Goal: Browse casually: Explore the website without a specific task or goal

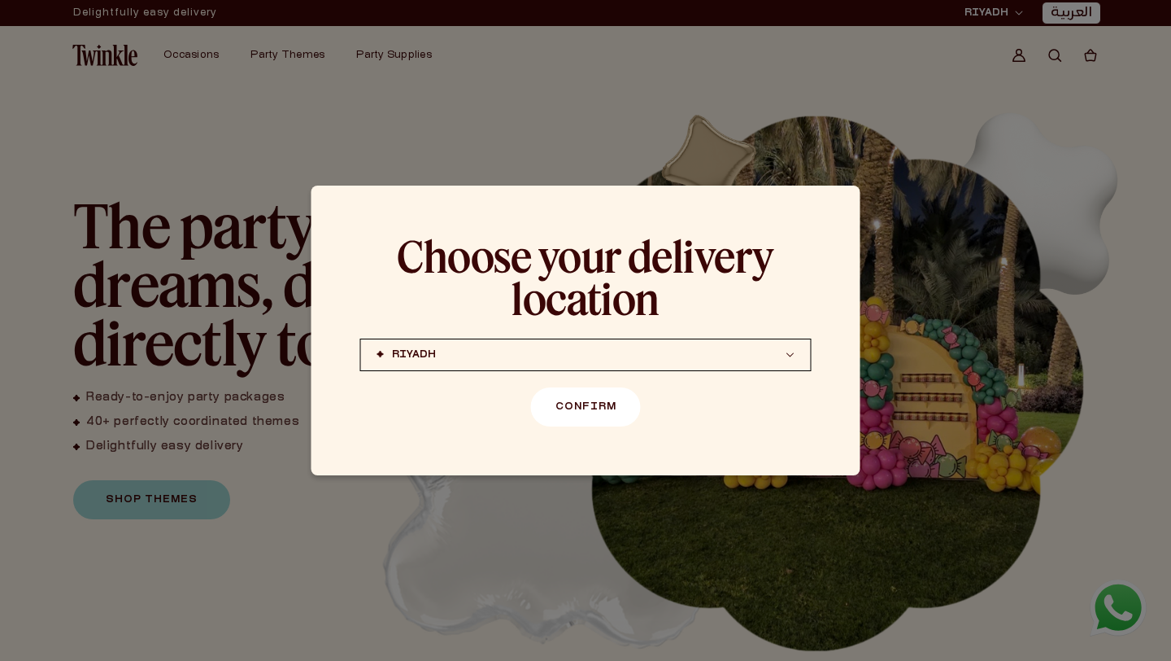
click at [579, 413] on button "Confirm" at bounding box center [586, 406] width 110 height 39
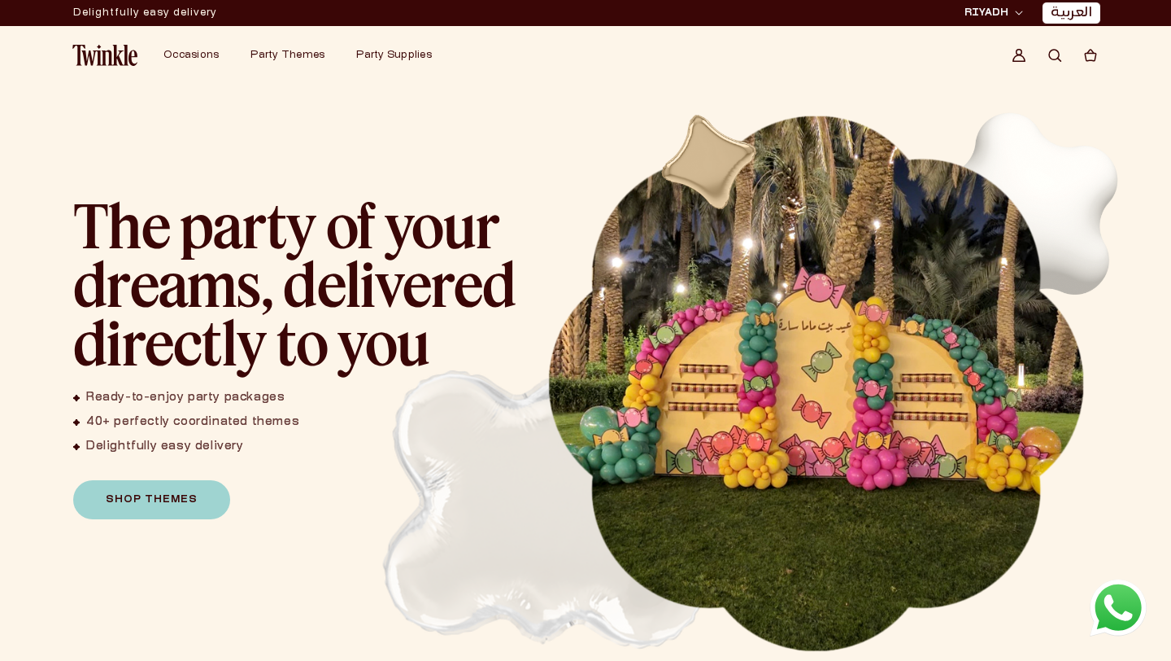
scroll to position [33, 0]
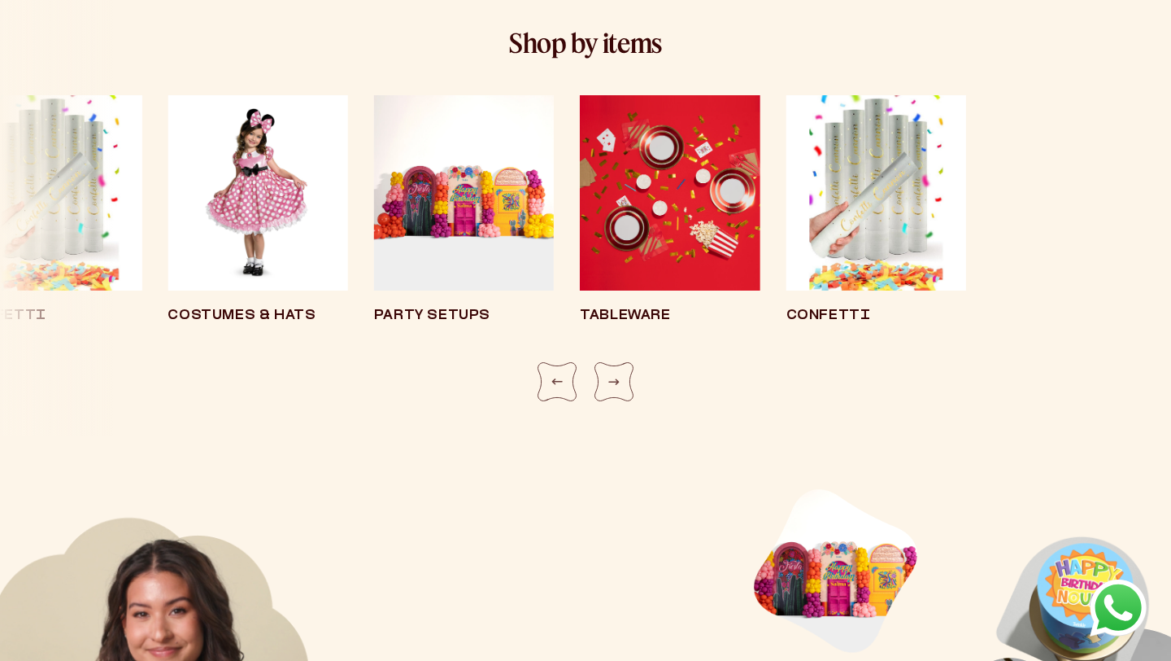
scroll to position [3001, 0]
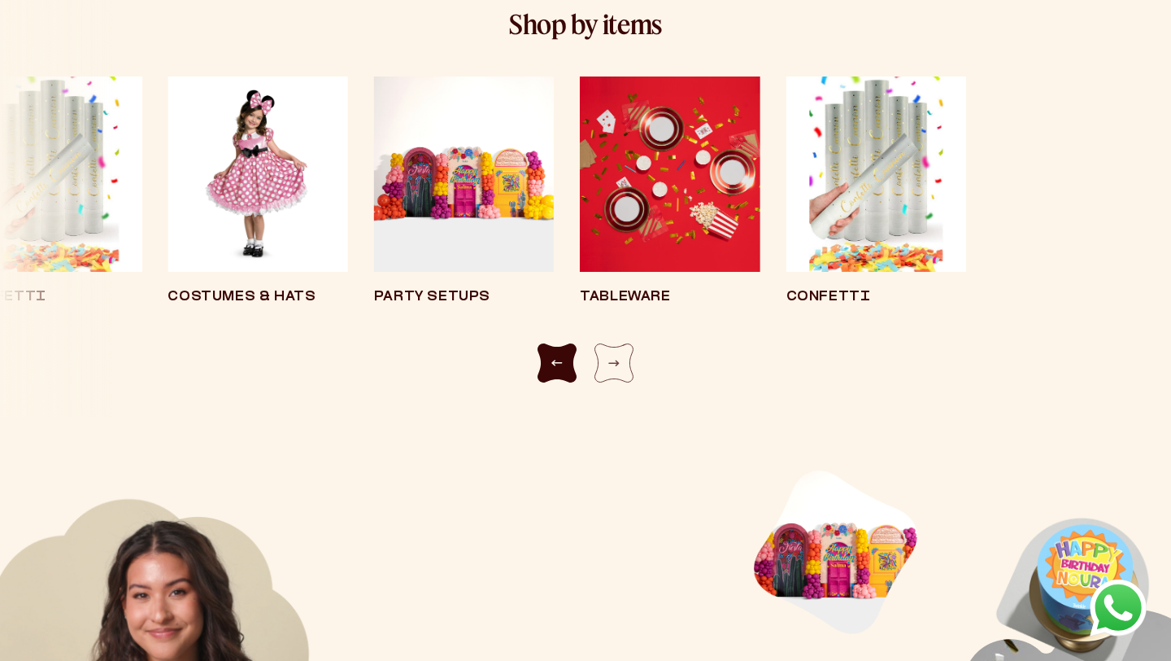
click at [560, 368] on div "Previous slide" at bounding box center [557, 362] width 39 height 39
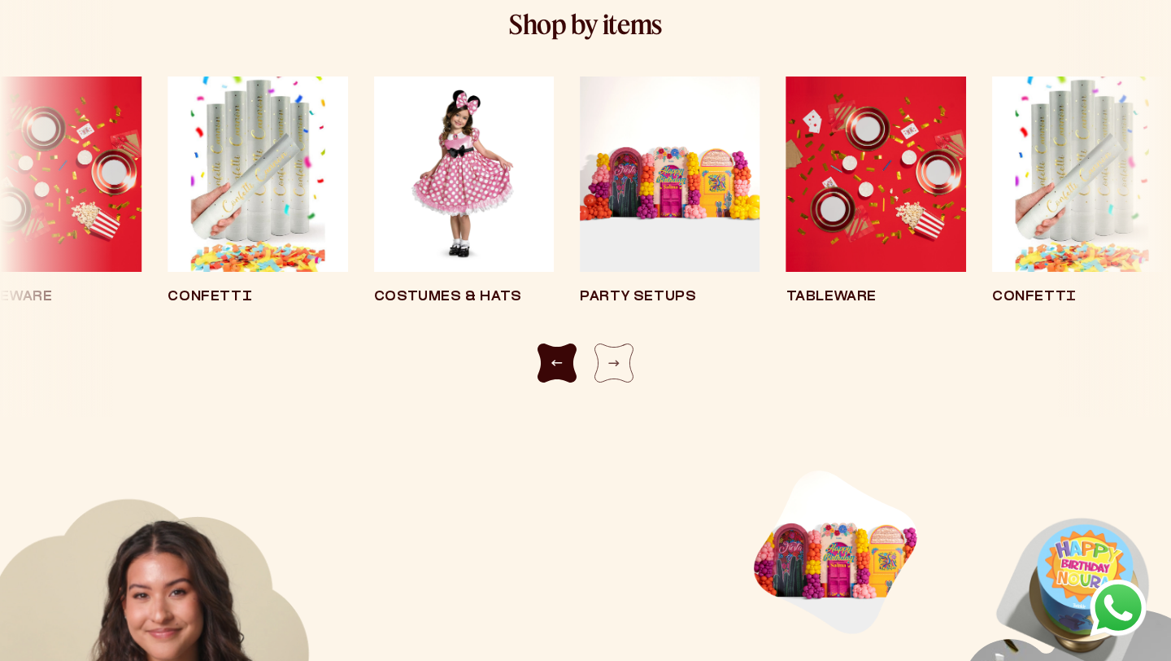
click at [560, 368] on div "Previous slide" at bounding box center [557, 362] width 39 height 39
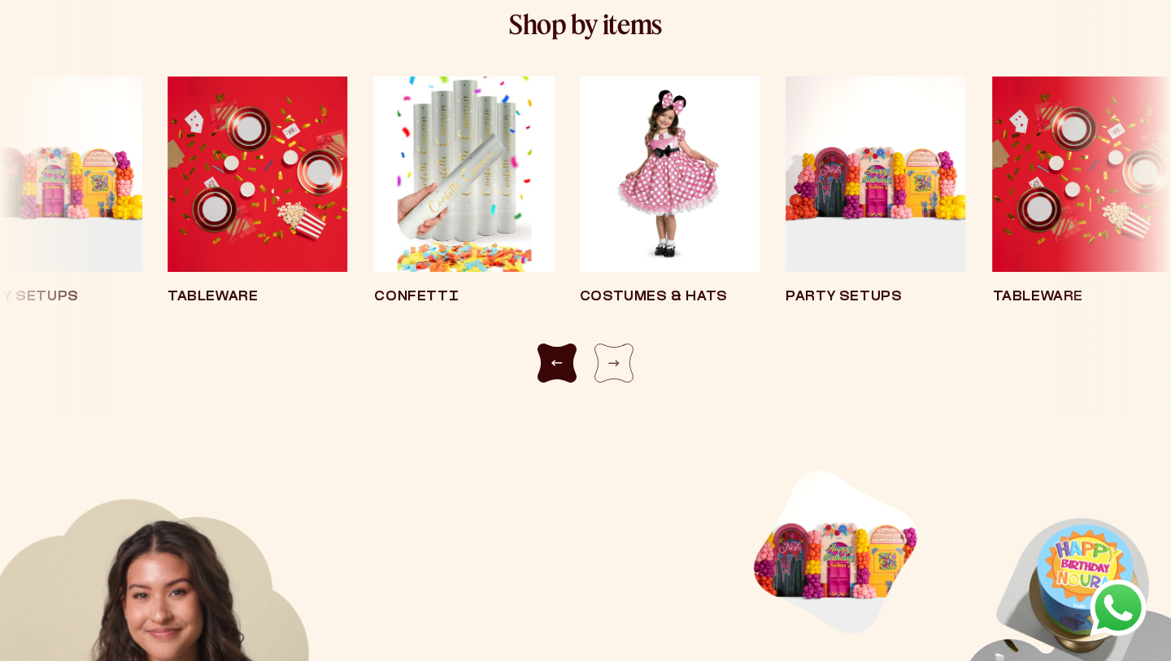
click at [560, 368] on div "Previous slide" at bounding box center [557, 362] width 39 height 39
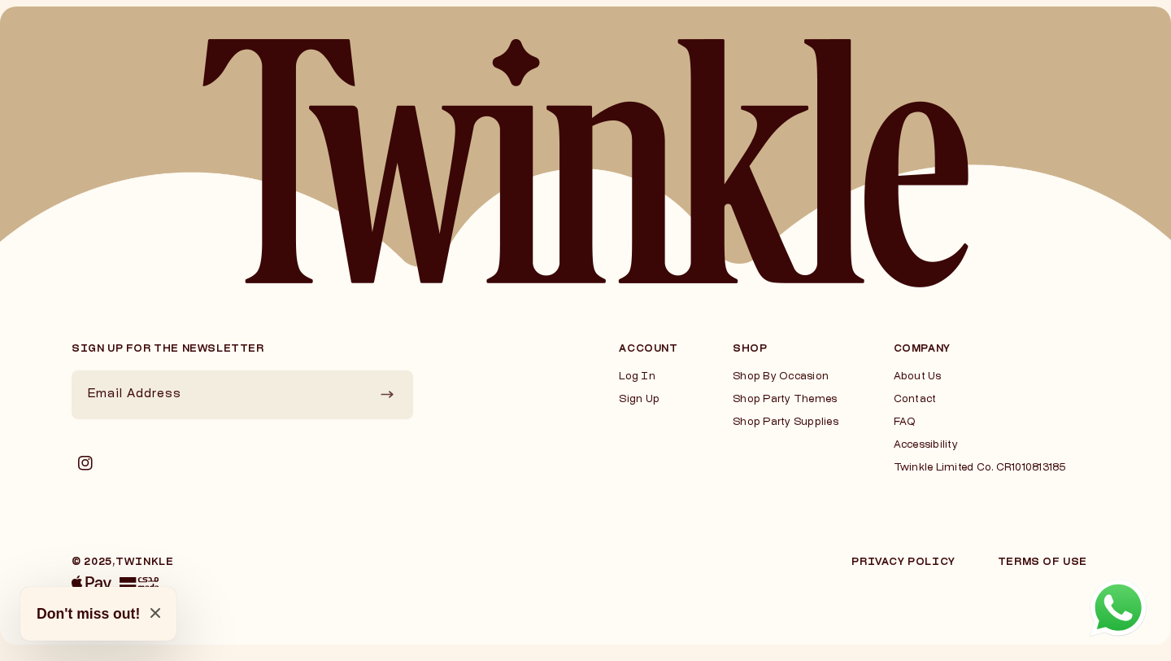
scroll to position [4128, 0]
